Goal: Check status

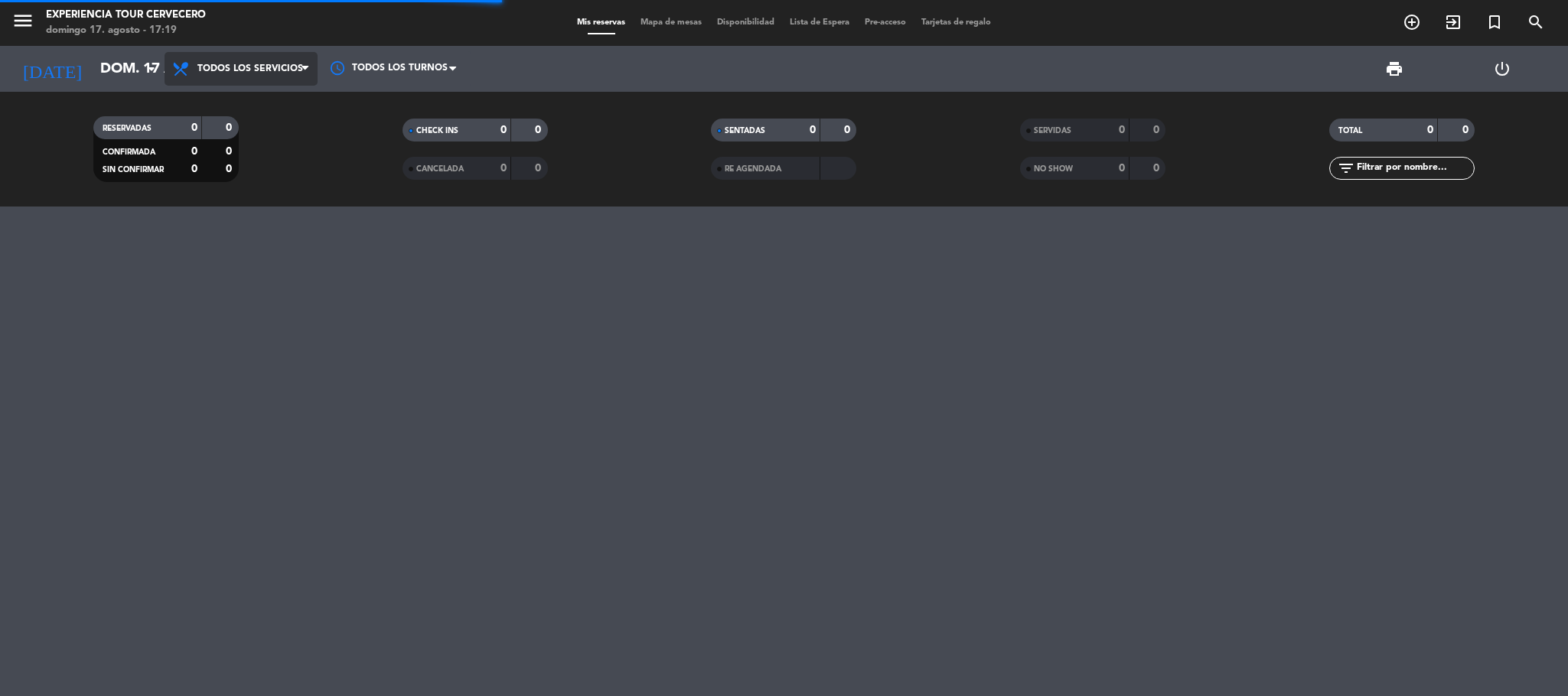
click at [232, 65] on span "Todos los servicios" at bounding box center [250, 69] width 105 height 11
click at [248, 102] on div "menu Experiencia Tour Cervecero [DATE] 17. agosto - 17:19 Mis reservas Mapa de …" at bounding box center [784, 103] width 1568 height 206
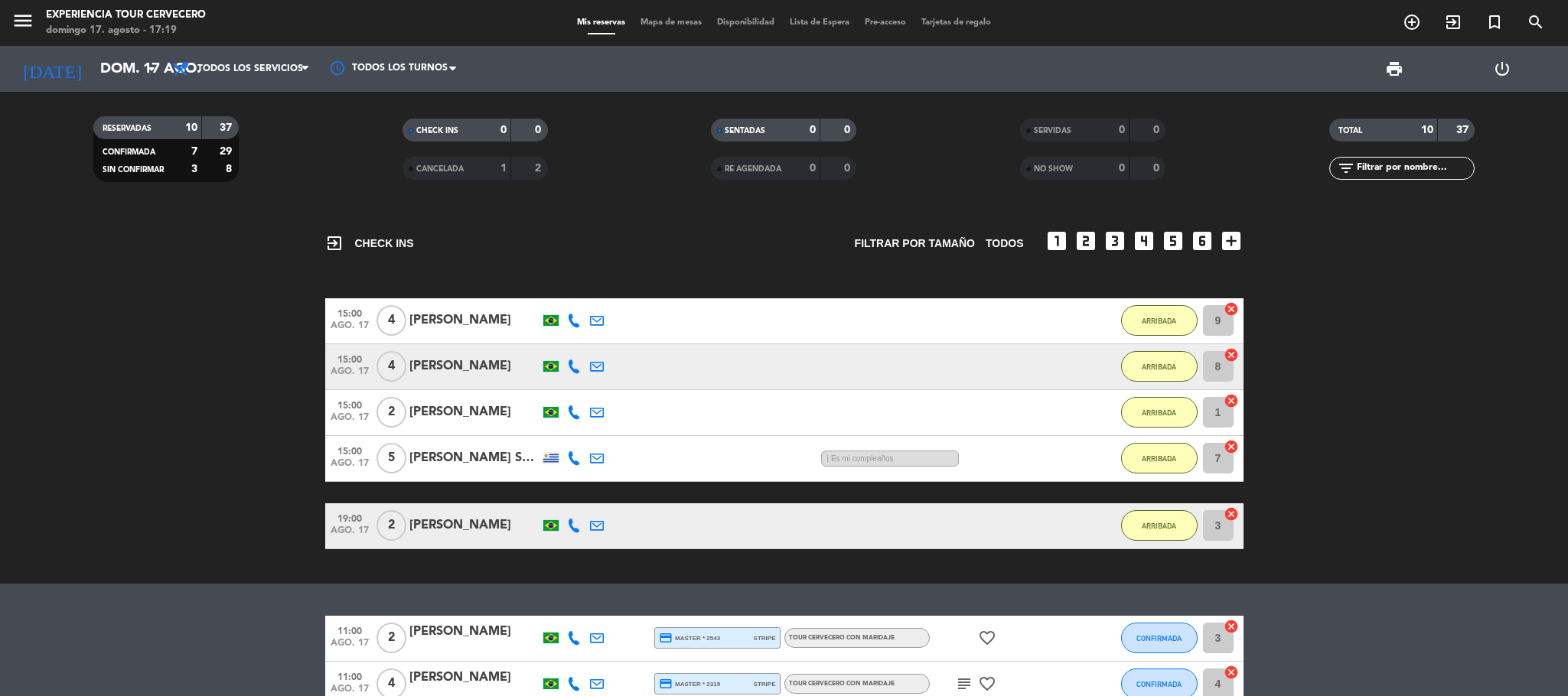
scroll to position [592, 0]
click at [195, 352] on bookings-row "15:00 [DATE] 4 [PERSON_NAME] 2:13 H / 7:16 H sms ARRIBADA 9 cancel 15:00 [DATE]…" at bounding box center [784, 423] width 1568 height 251
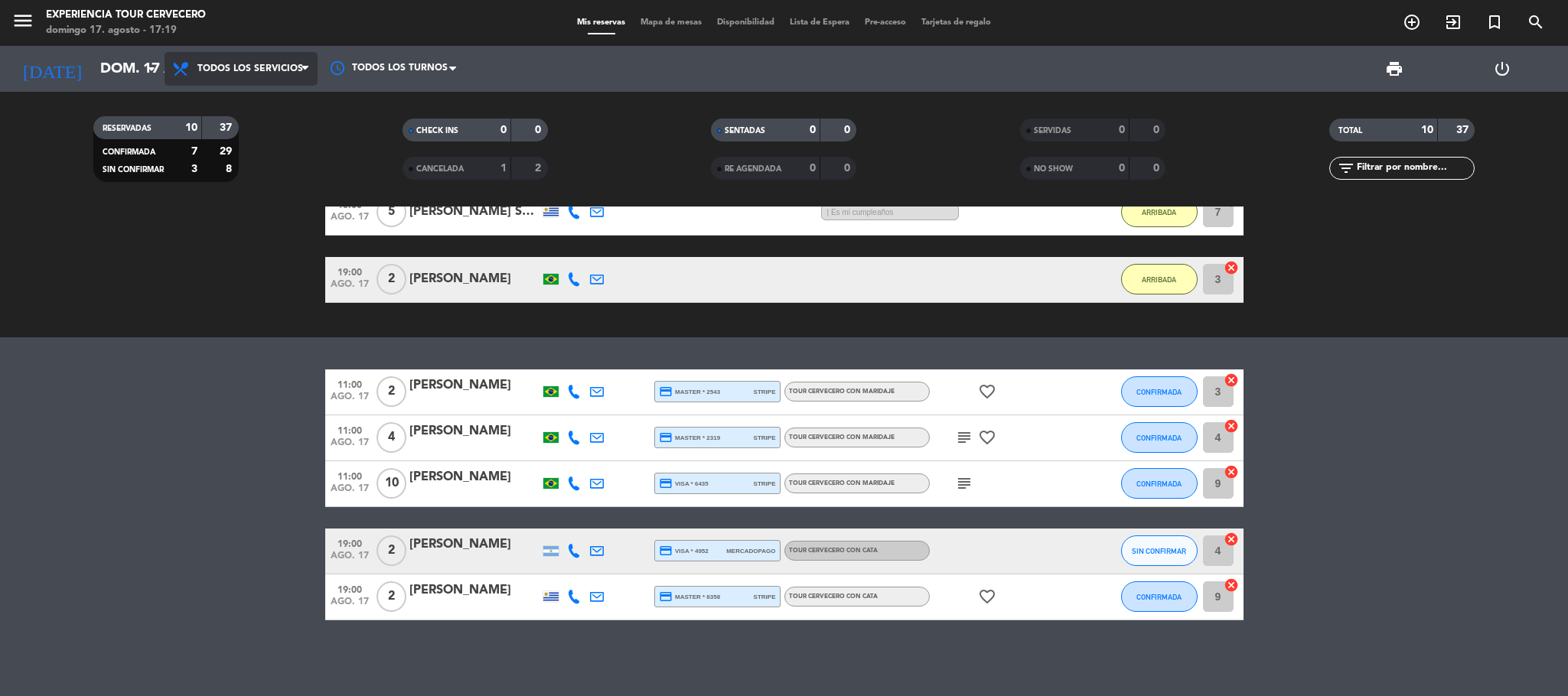
click at [202, 70] on span "Todos los servicios" at bounding box center [250, 69] width 105 height 11
click at [206, 110] on div "menu Experiencia Tour Cervecero [DATE] 17. agosto - 17:19 Mis reservas Mapa de …" at bounding box center [784, 103] width 1568 height 206
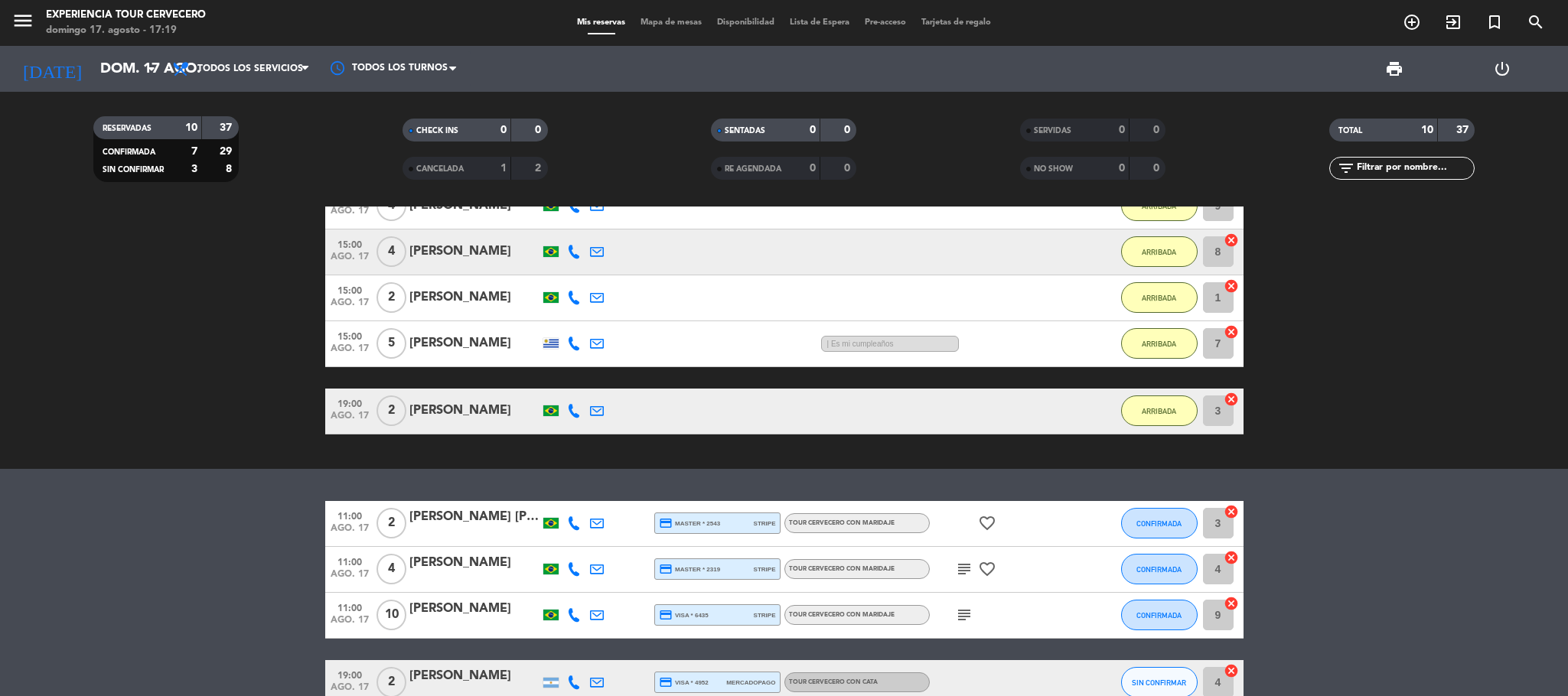
scroll to position [229, 0]
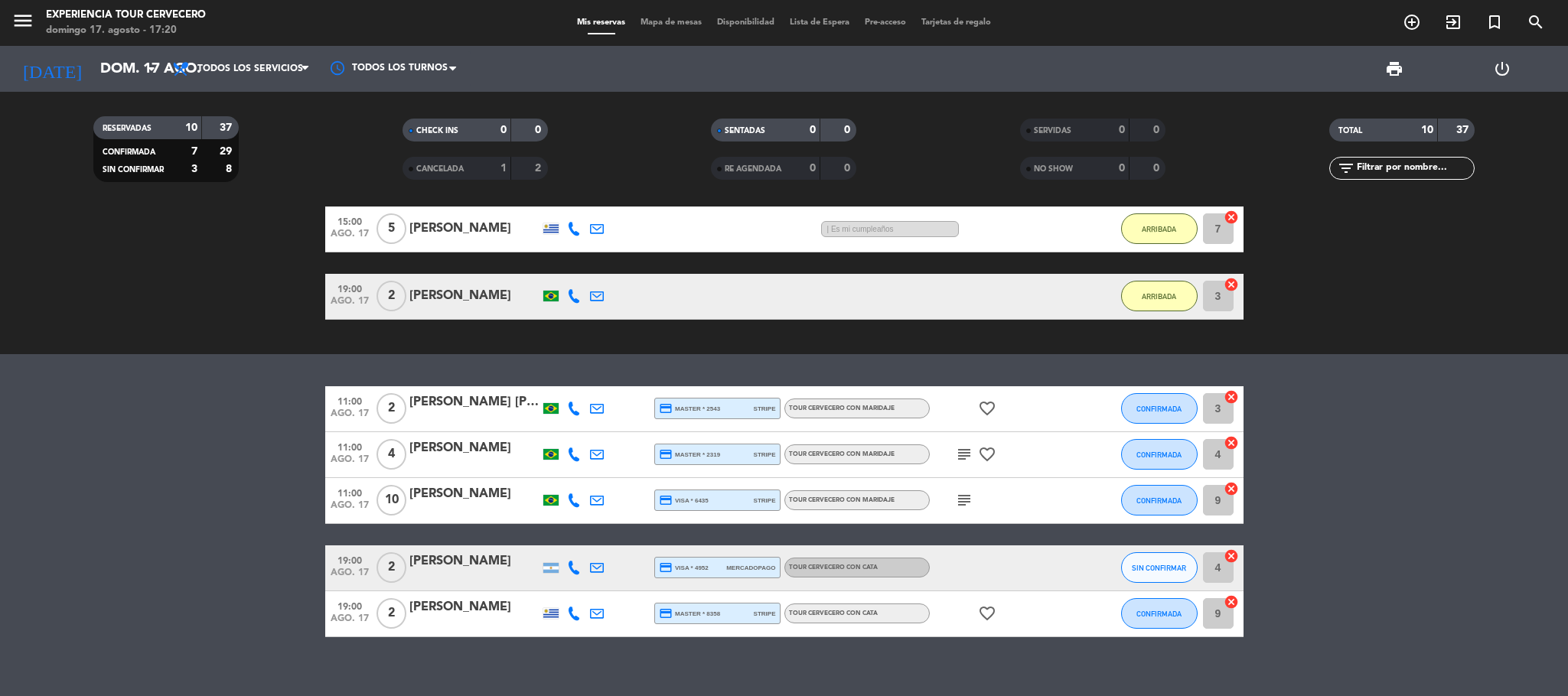
click at [965, 461] on icon "subject" at bounding box center [964, 454] width 19 height 19
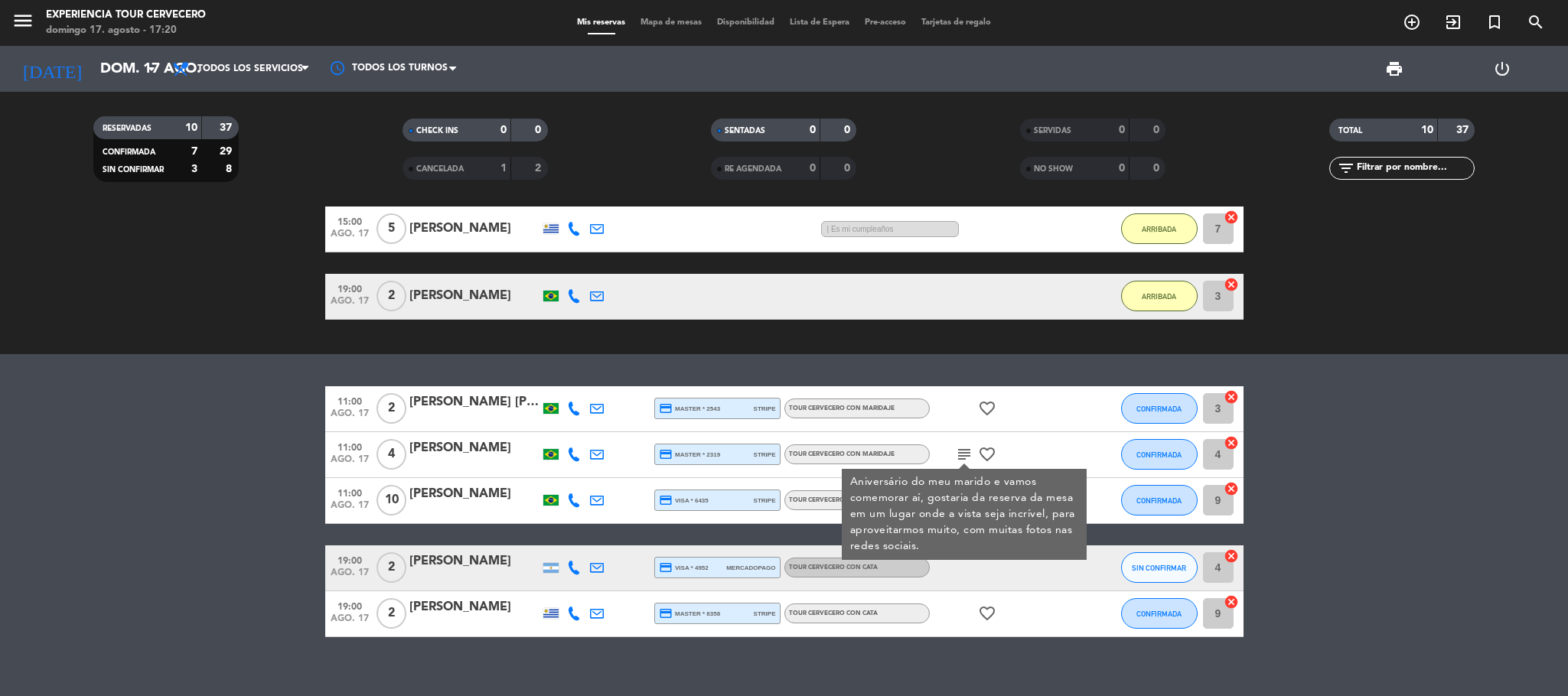
click at [67, 508] on bookings-row "11:00 ago. 17 2 ANA LUIZE Dalfovo credit_card master * 2543 stripe Tour cervece…" at bounding box center [784, 511] width 1568 height 251
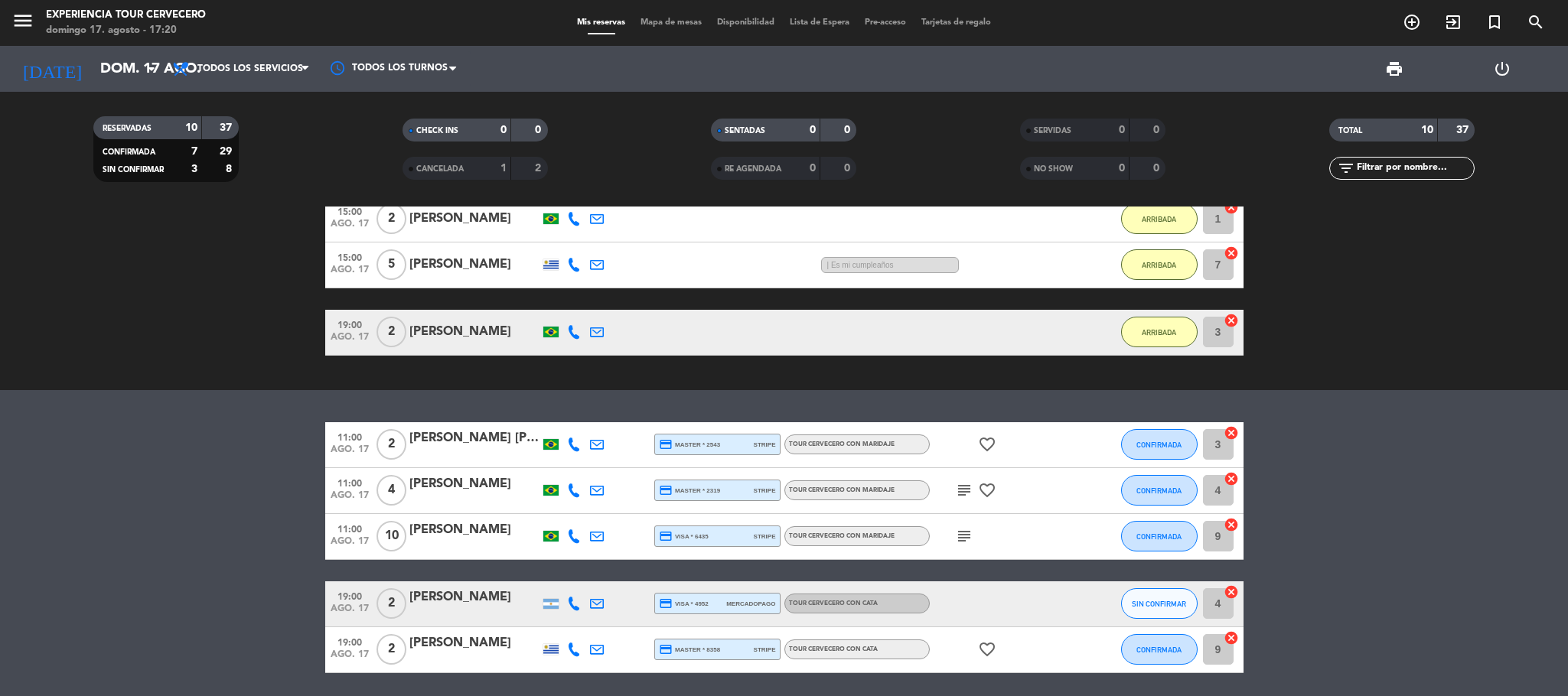
scroll to position [246, 0]
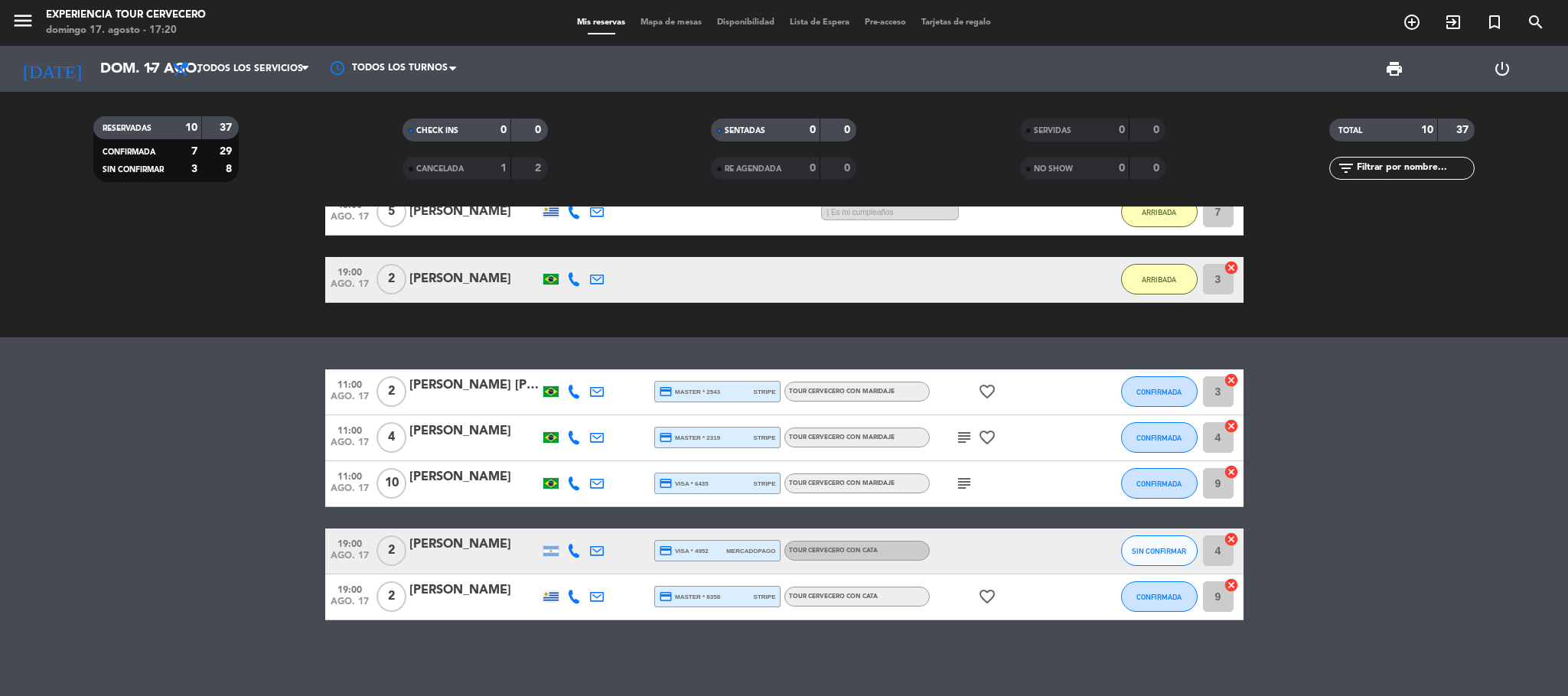
click at [280, 554] on bookings-row "11:00 ago. 17 2 ANA LUIZE Dalfovo credit_card master * 2543 stripe Tour cervece…" at bounding box center [784, 494] width 1568 height 251
click at [579, 545] on icon at bounding box center [574, 551] width 14 height 14
click at [556, 524] on span "Copiar" at bounding box center [563, 525] width 32 height 16
click at [572, 597] on icon at bounding box center [574, 597] width 14 height 14
click at [551, 575] on span "Copiar" at bounding box center [565, 571] width 32 height 16
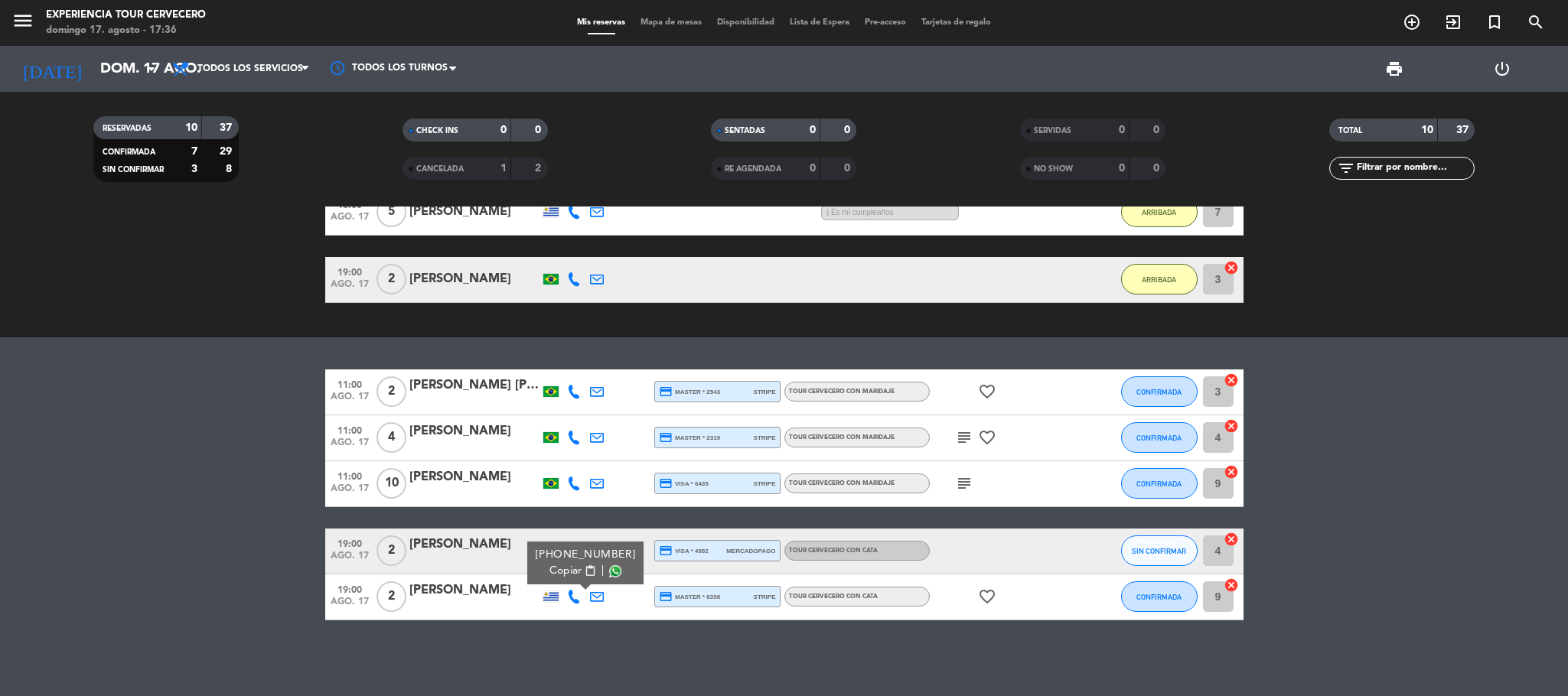
scroll to position [132, 0]
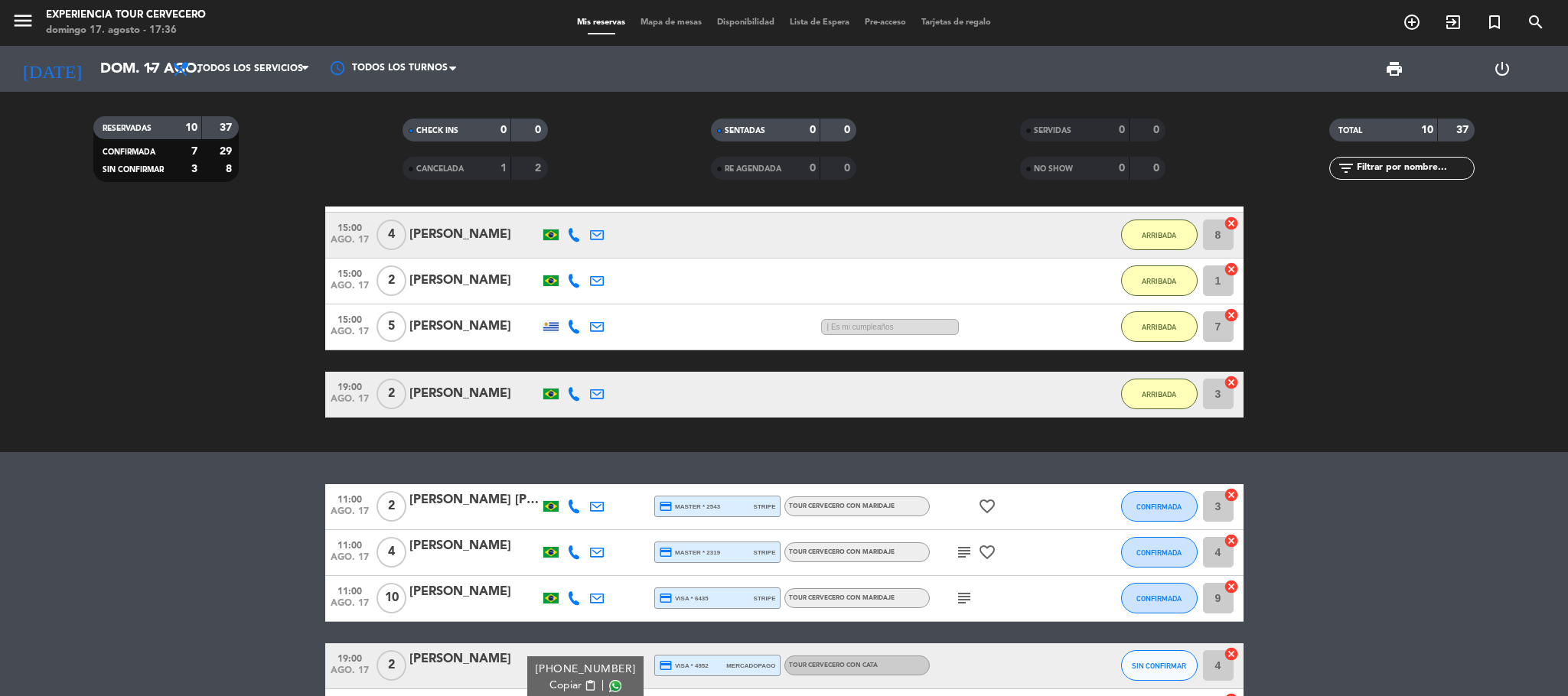
click at [578, 391] on icon at bounding box center [574, 394] width 14 height 14
click at [570, 400] on icon at bounding box center [574, 394] width 14 height 14
copy div "+5564992137724"
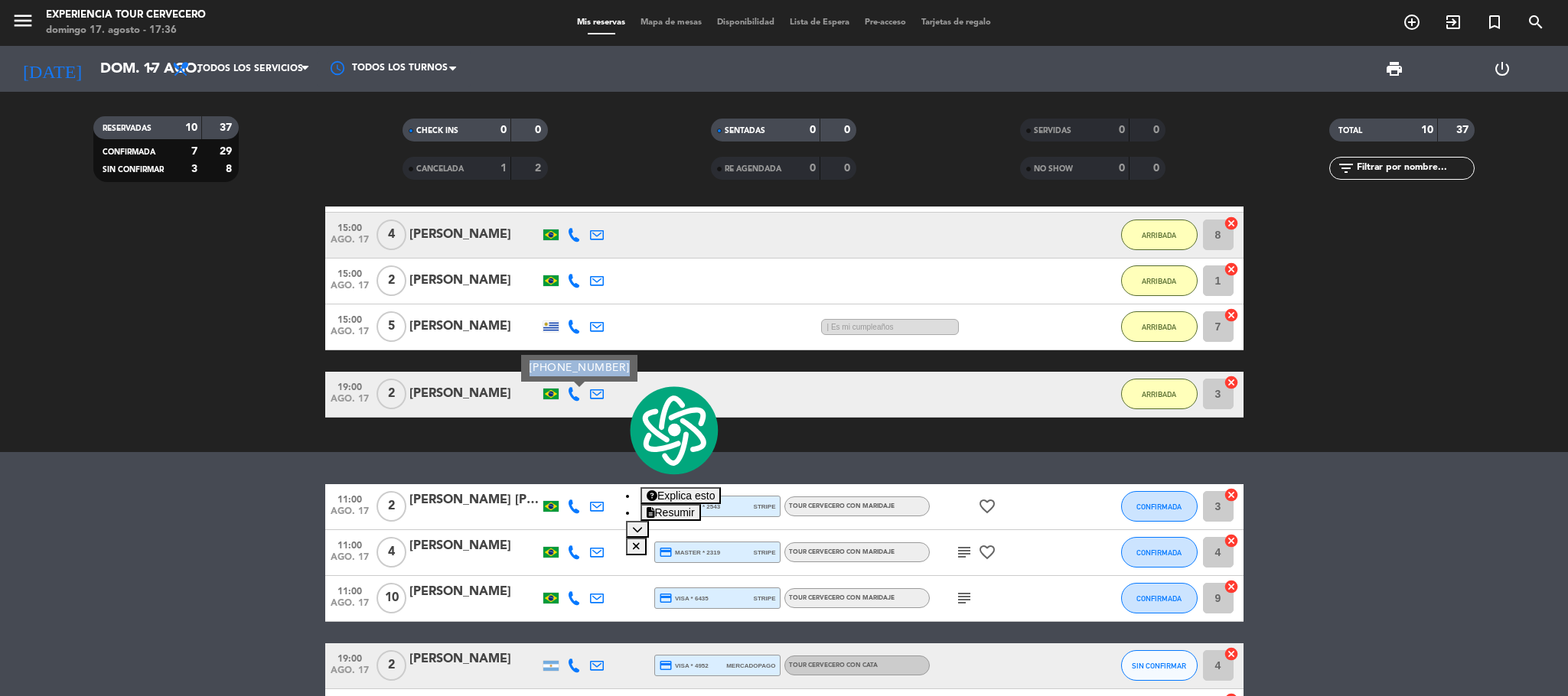
drag, startPoint x: 529, startPoint y: 370, endPoint x: 618, endPoint y: 376, distance: 89.2
type textarea "+5564992137724"
click at [618, 376] on div "+5564992137724" at bounding box center [578, 368] width 116 height 27
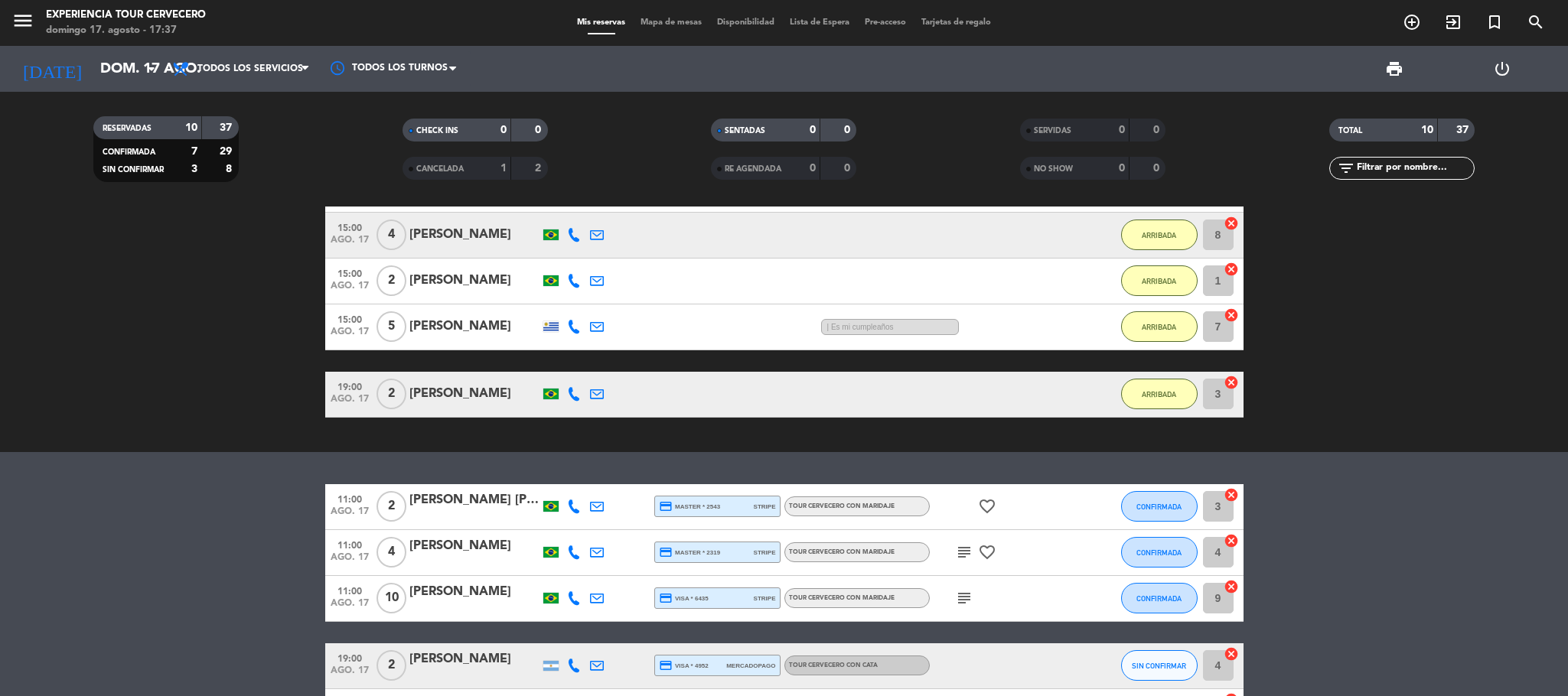
scroll to position [246, 0]
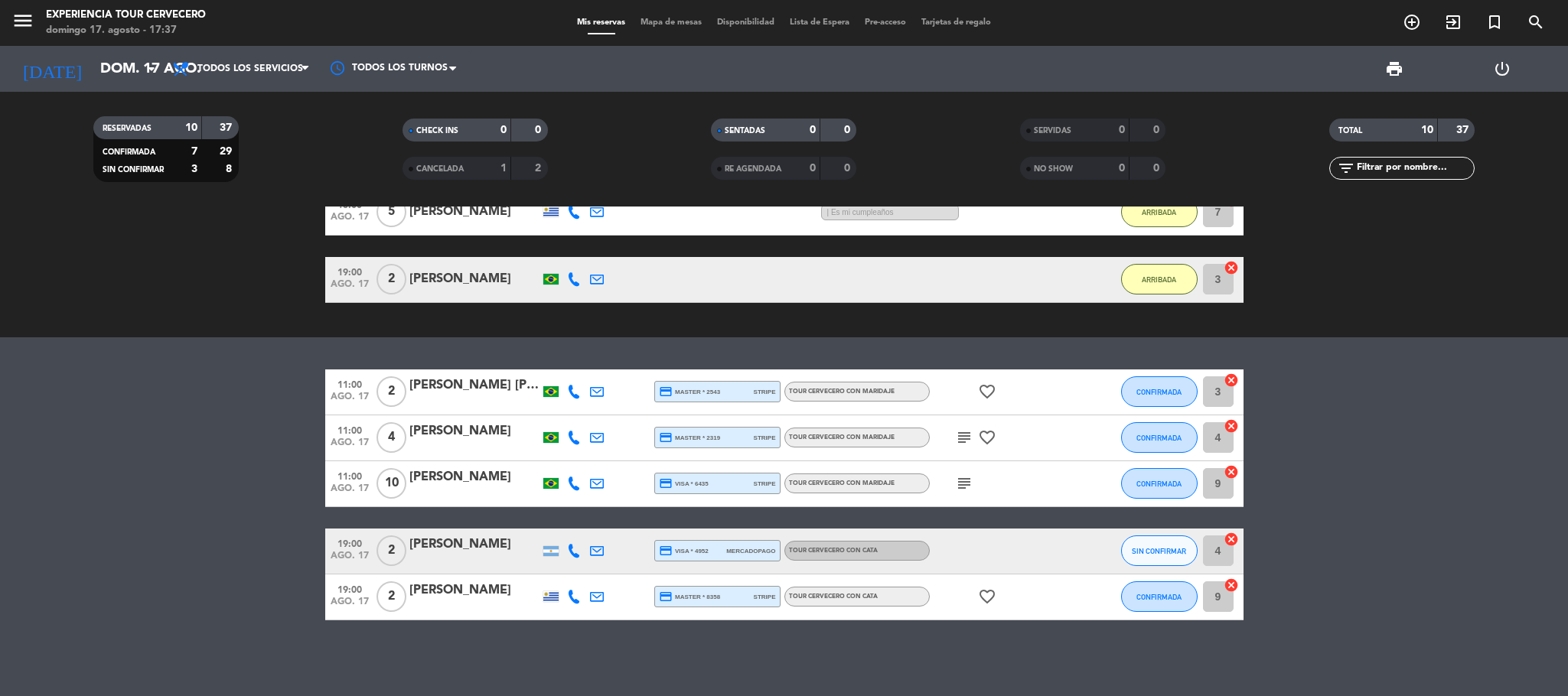
click at [565, 337] on div "exit_to_app CHECK INS Filtrar por tamaño TODOS looks_one looks_two looks_3 look…" at bounding box center [784, 451] width 1568 height 490
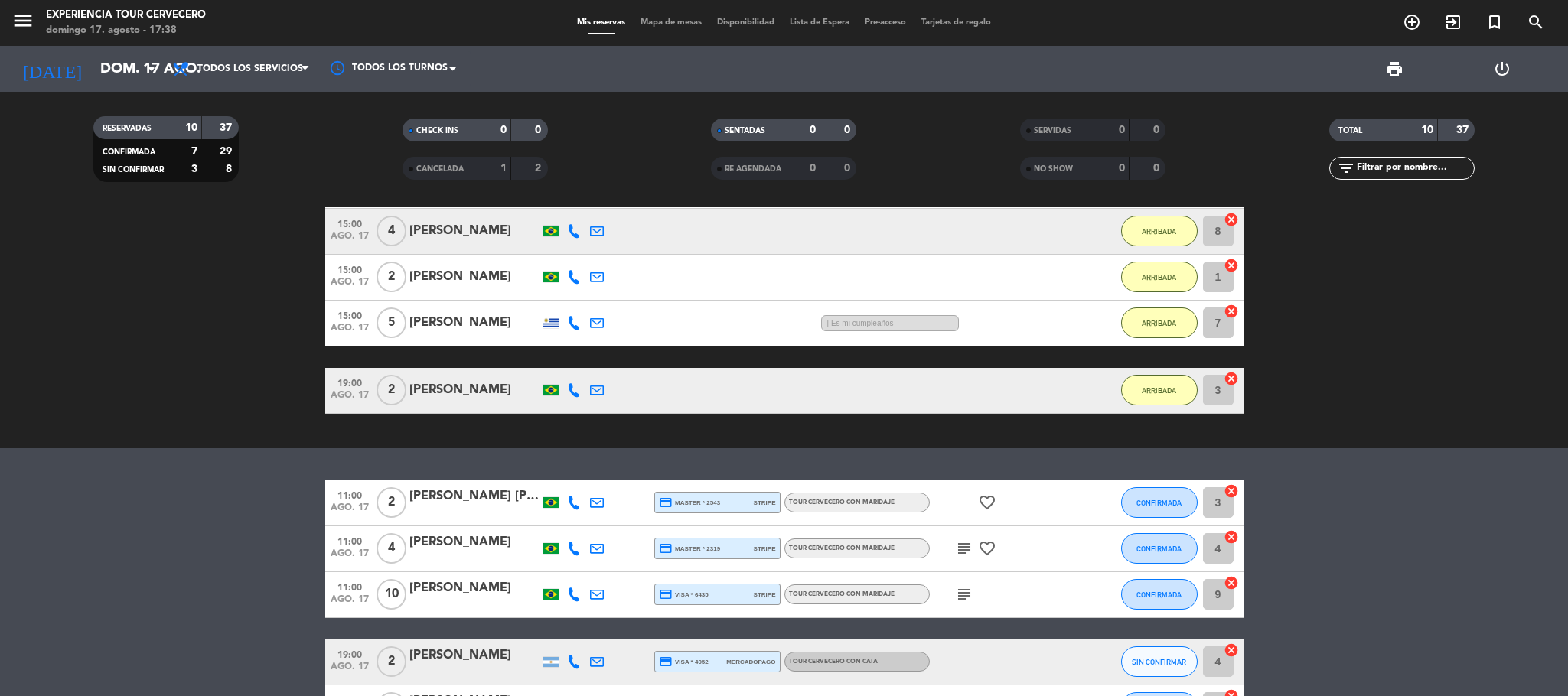
scroll to position [132, 0]
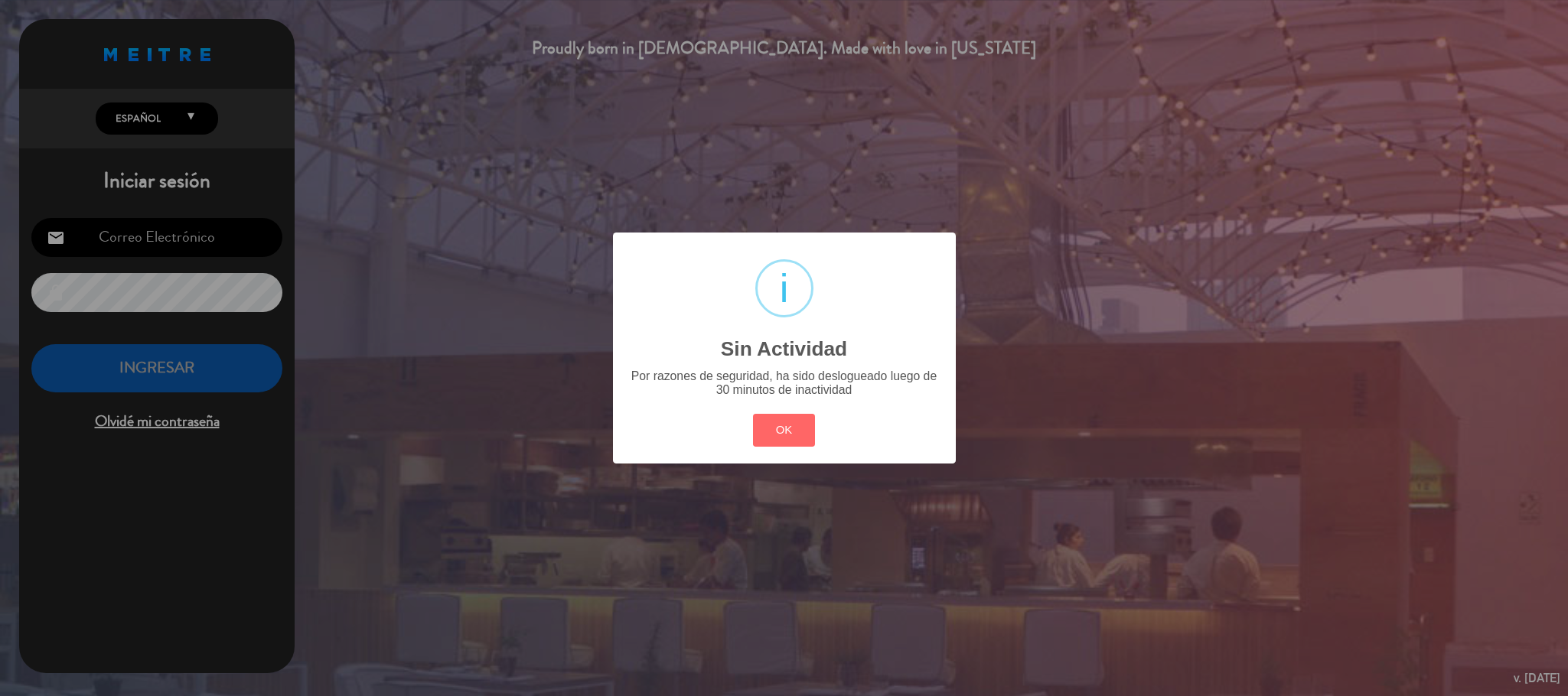
type input "plantabaja24.7@gmail.com"
